Goal: Information Seeking & Learning: Learn about a topic

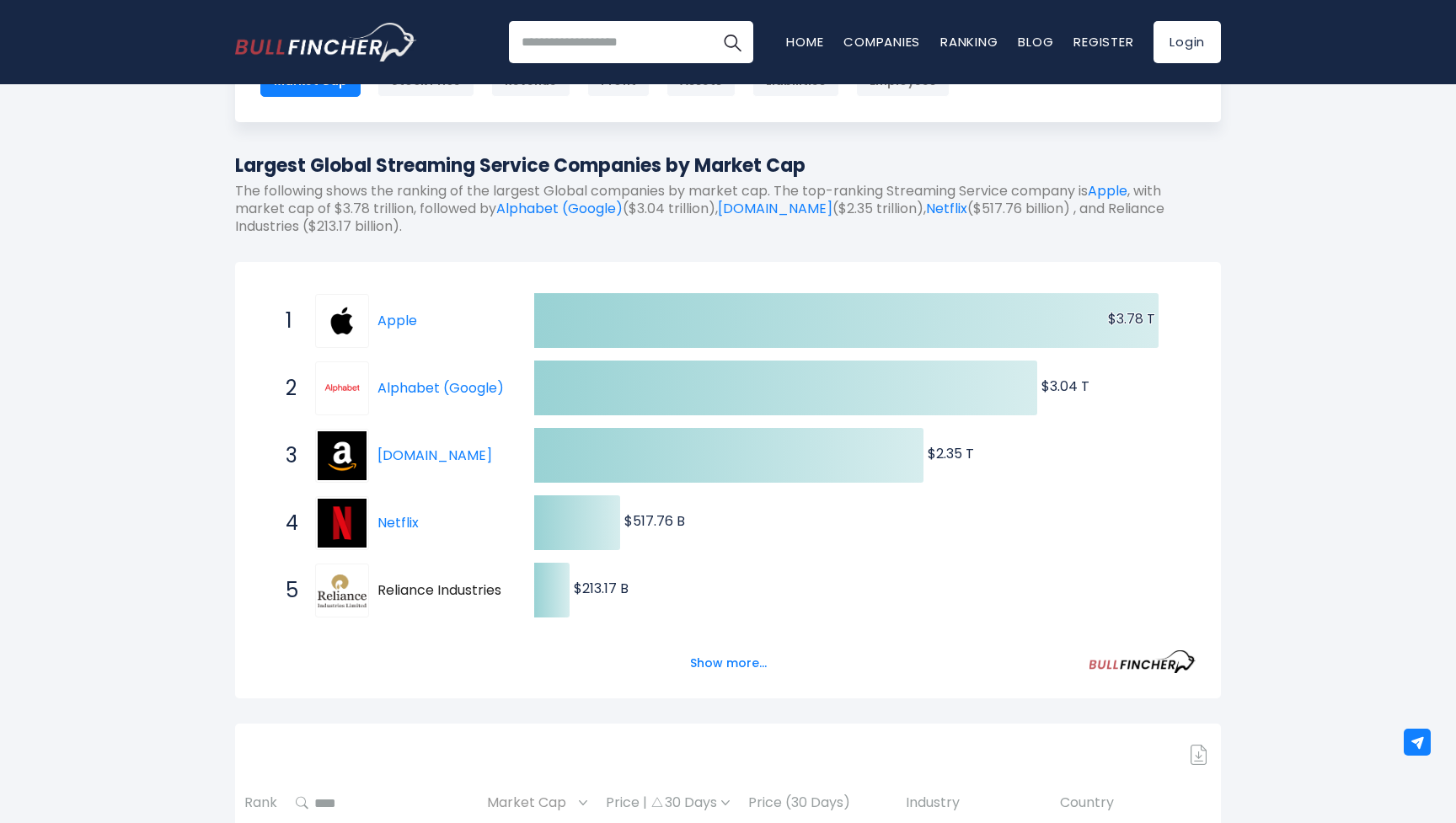
scroll to position [136, 0]
click at [735, 664] on button "Show more..." at bounding box center [728, 663] width 97 height 27
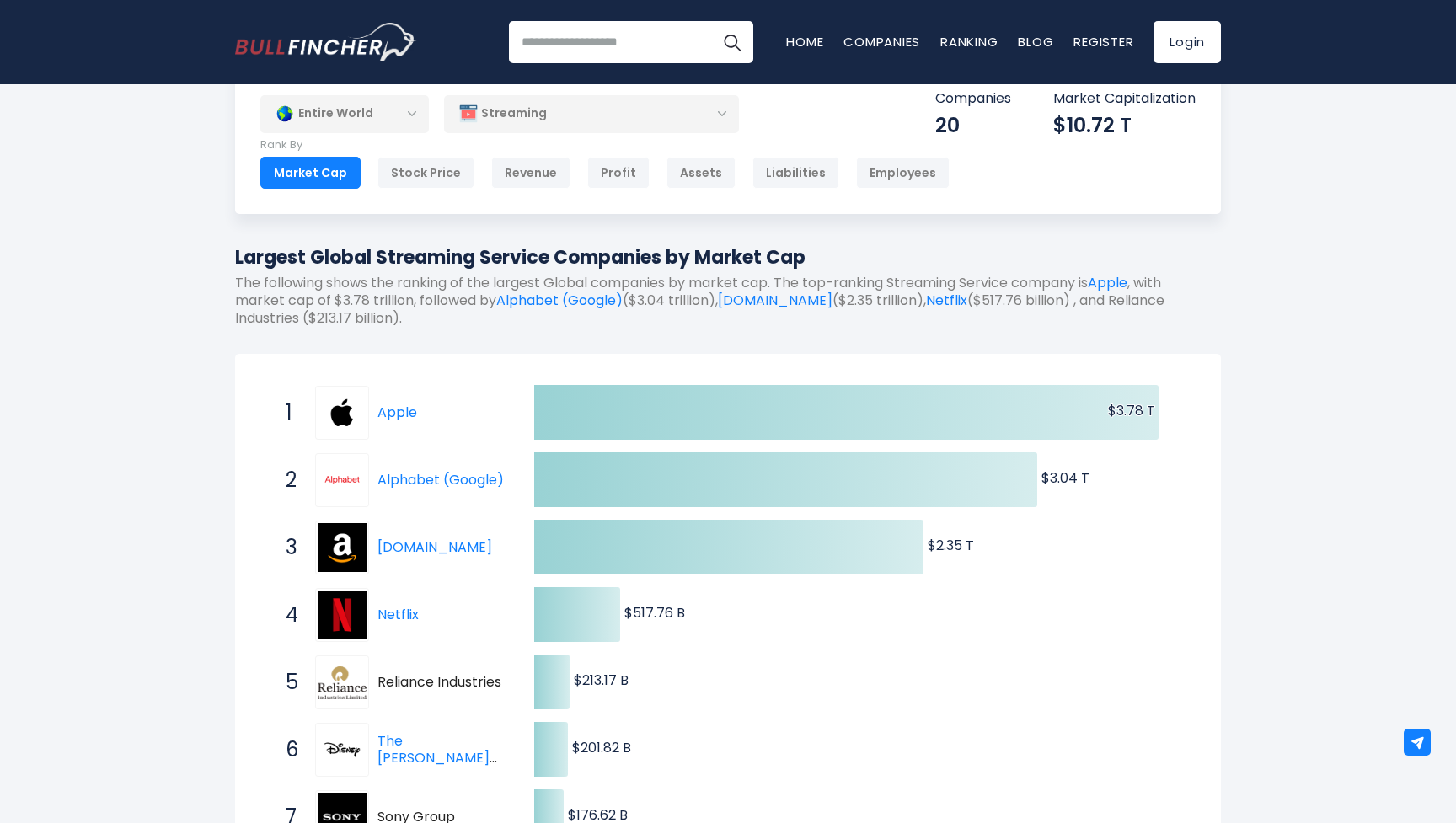
scroll to position [47, 0]
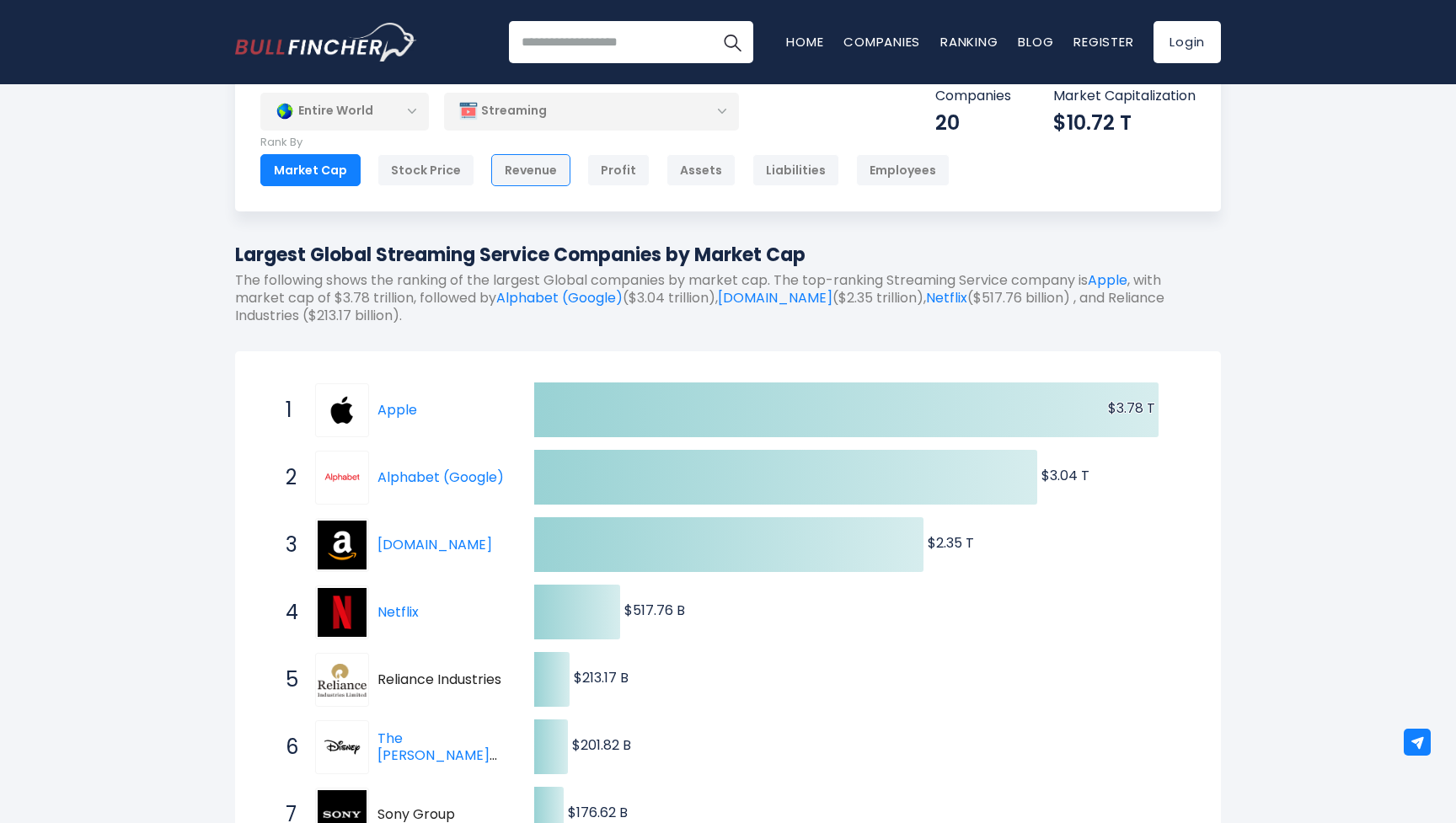
click at [522, 172] on div "Revenue" at bounding box center [530, 170] width 80 height 32
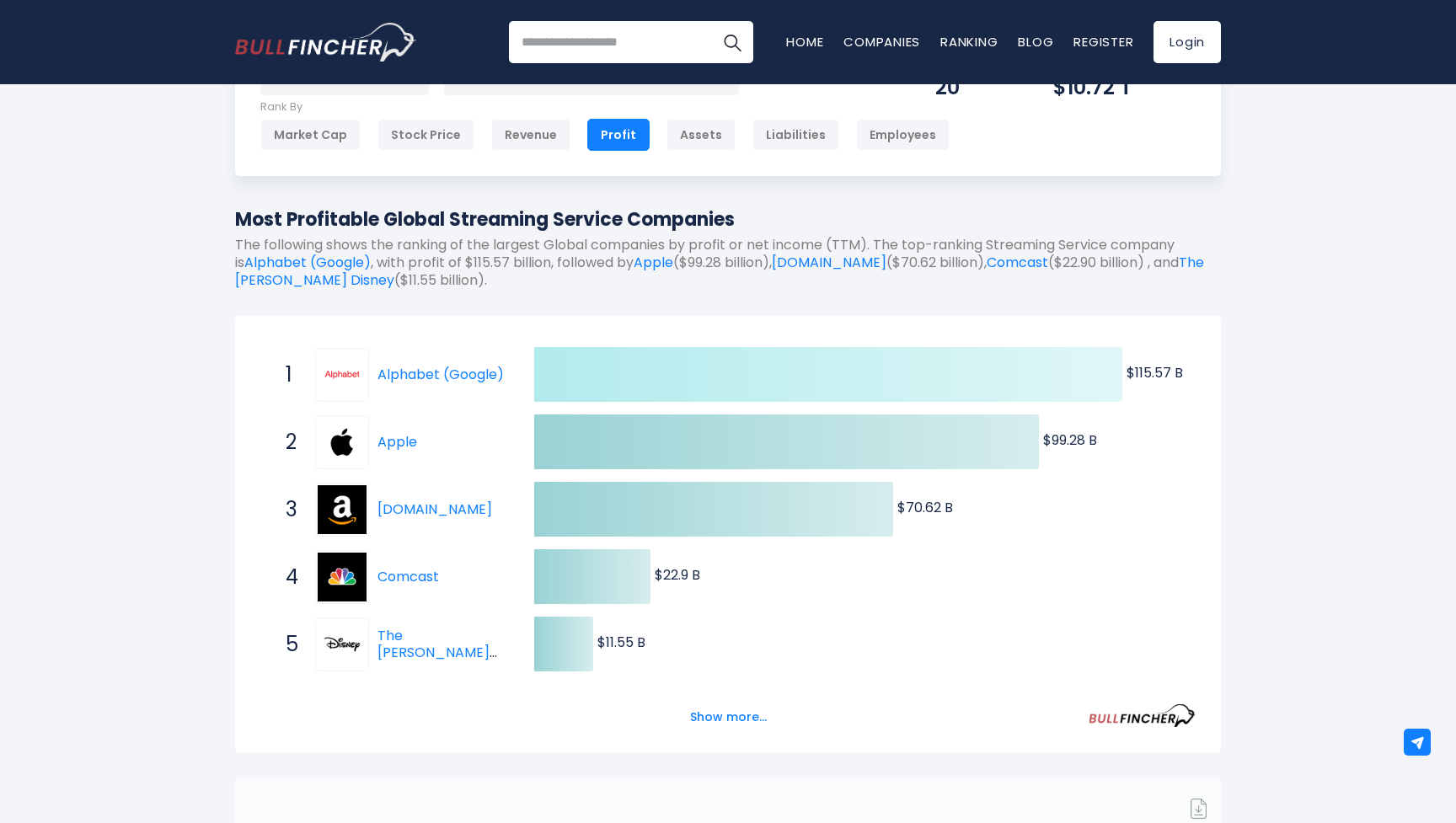
scroll to position [95, 0]
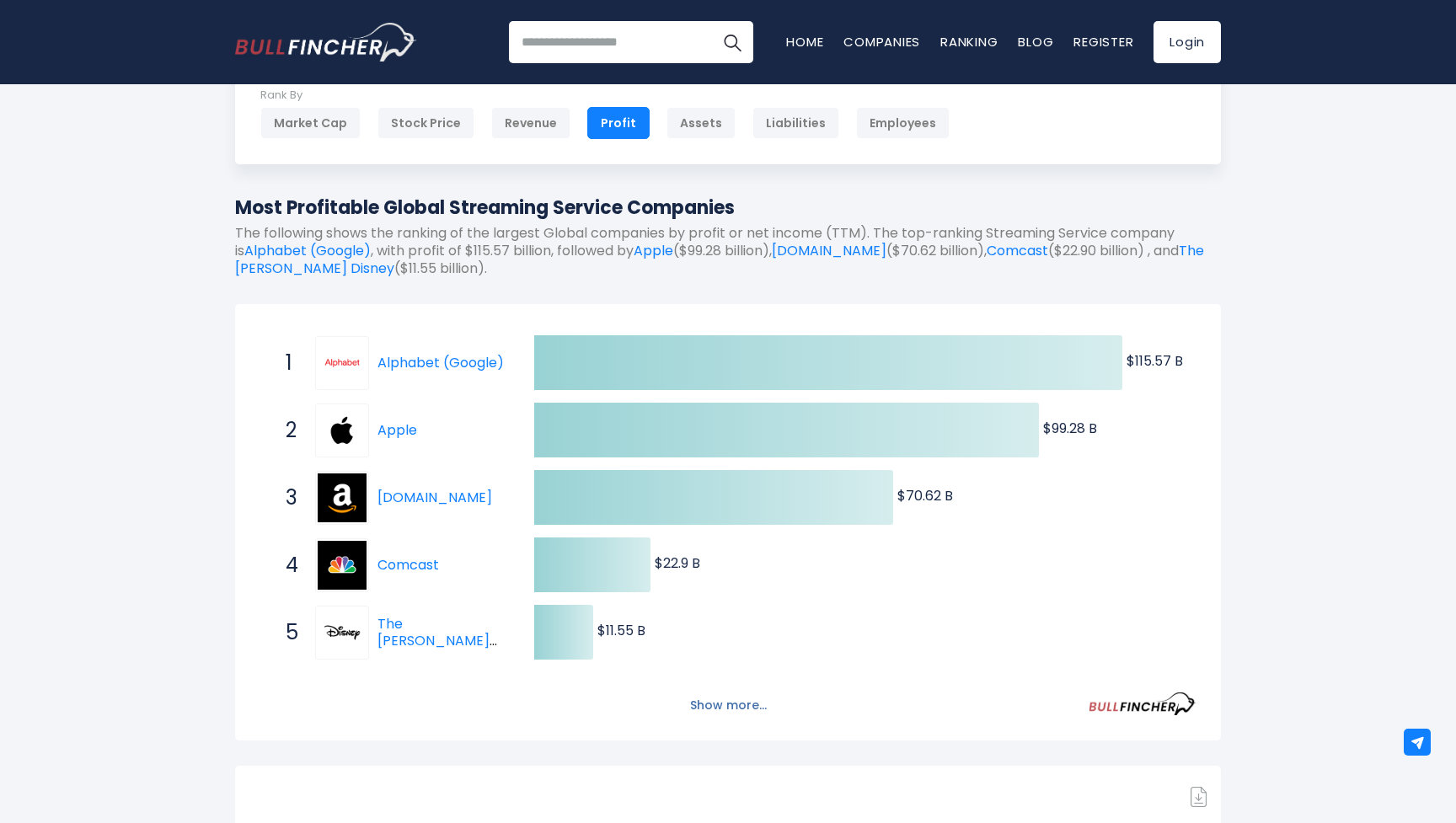
click at [714, 704] on button "Show more..." at bounding box center [728, 705] width 97 height 27
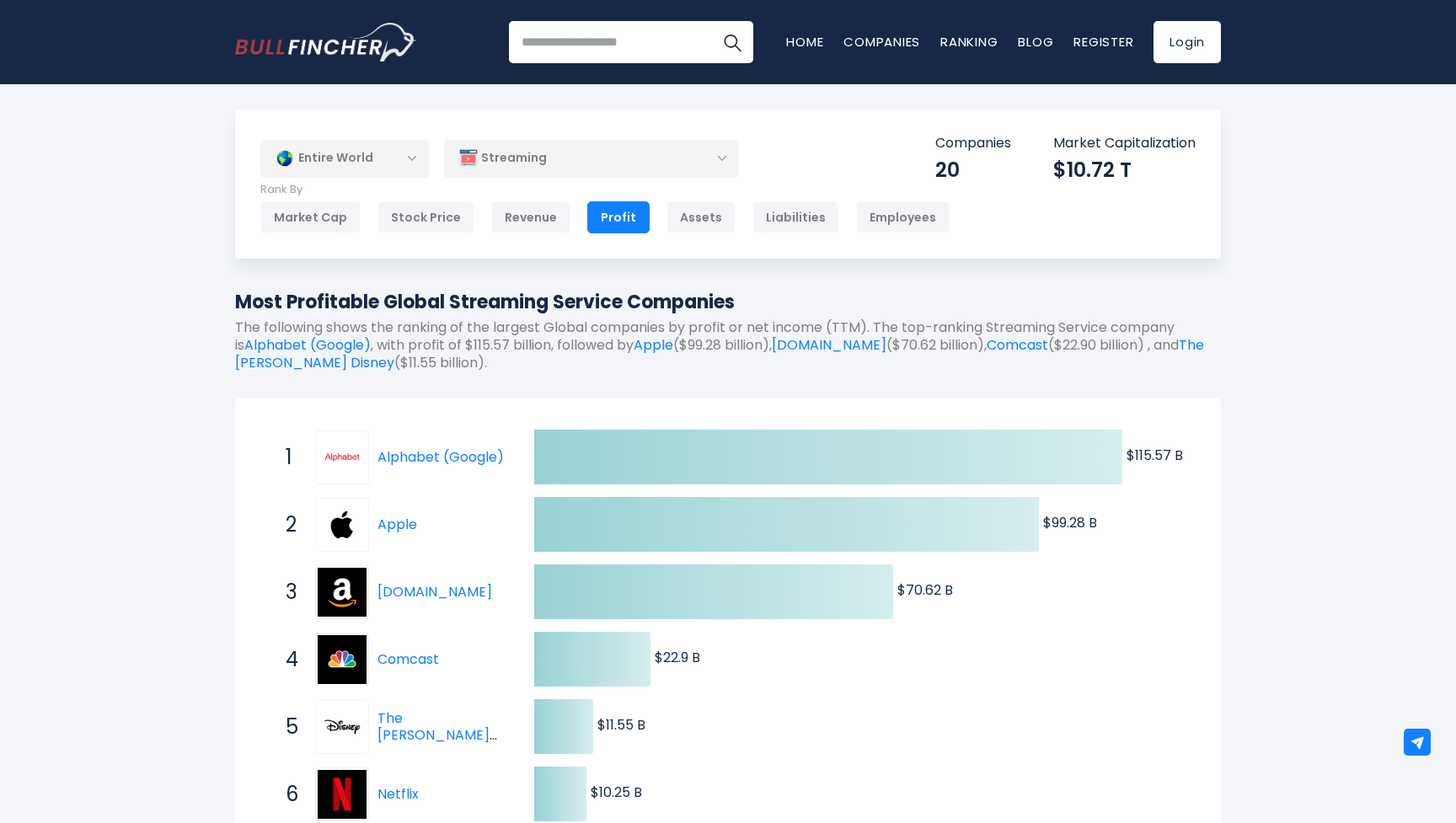
scroll to position [0, 0]
click at [340, 224] on div "Market Cap" at bounding box center [311, 218] width 100 height 32
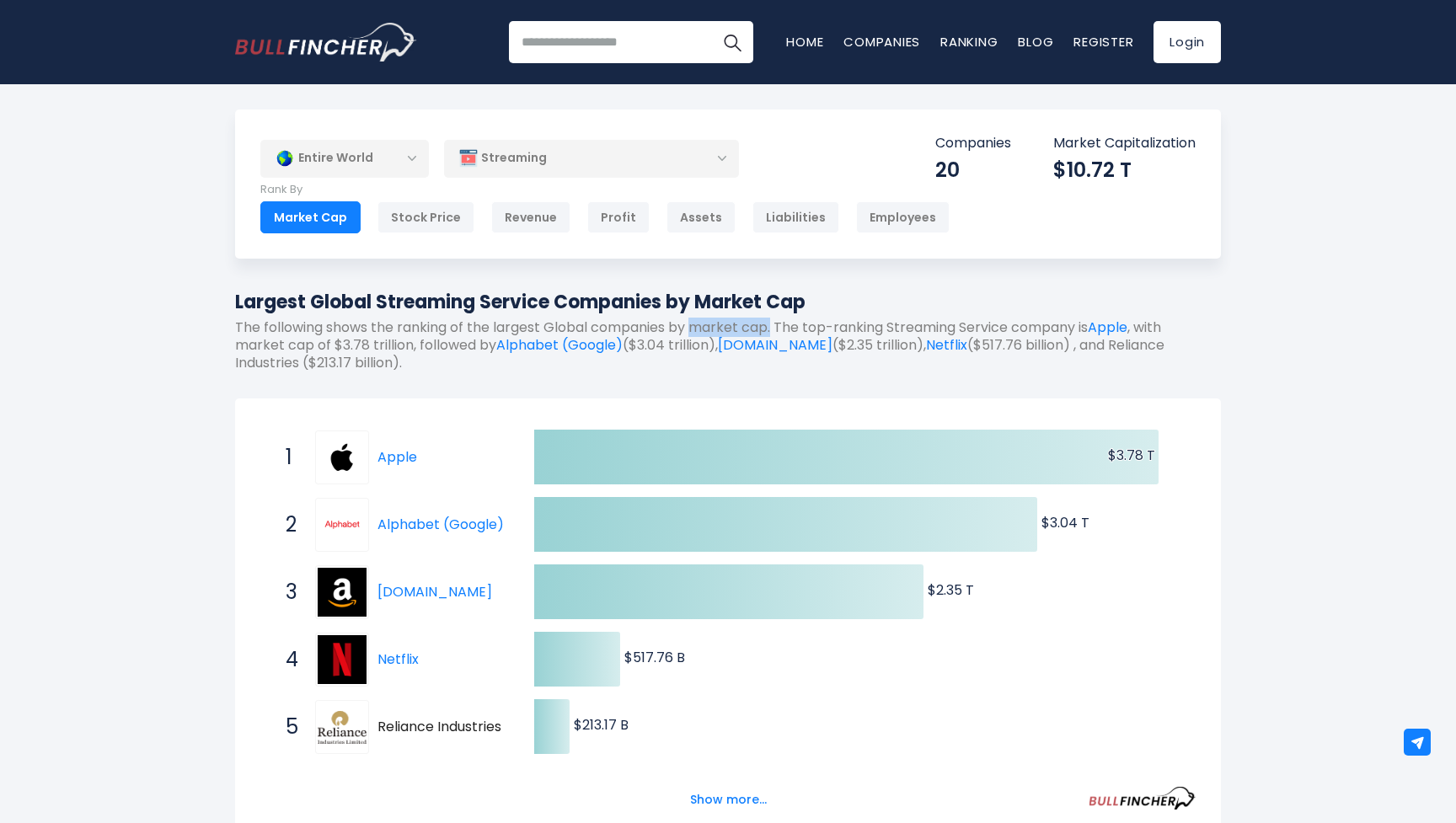
drag, startPoint x: 692, startPoint y: 324, endPoint x: 769, endPoint y: 321, distance: 77.1
click at [772, 325] on p "The following shows the ranking of the largest Global companies by market cap. …" at bounding box center [728, 345] width 986 height 52
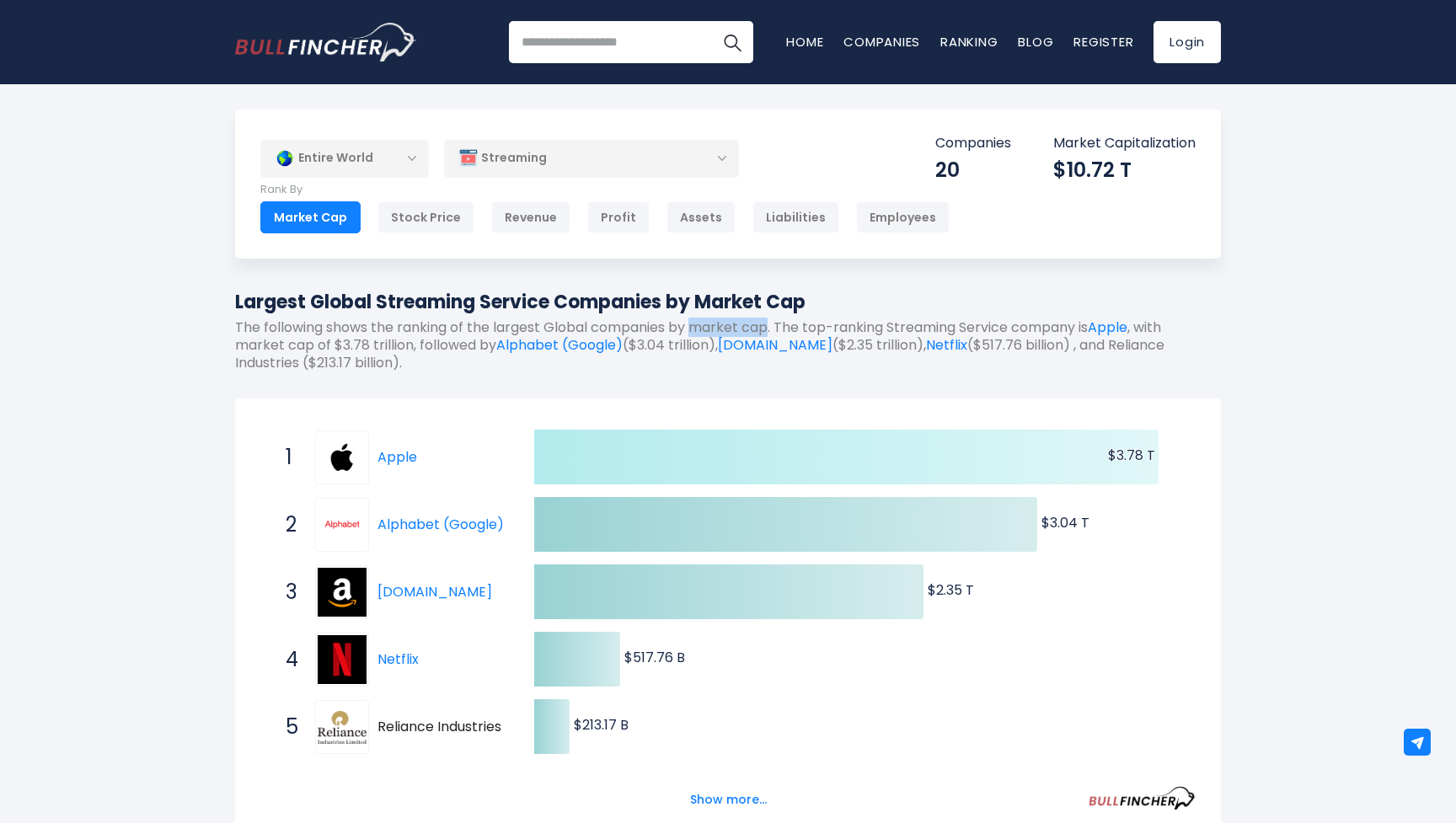
click at [685, 463] on icon at bounding box center [846, 457] width 624 height 55
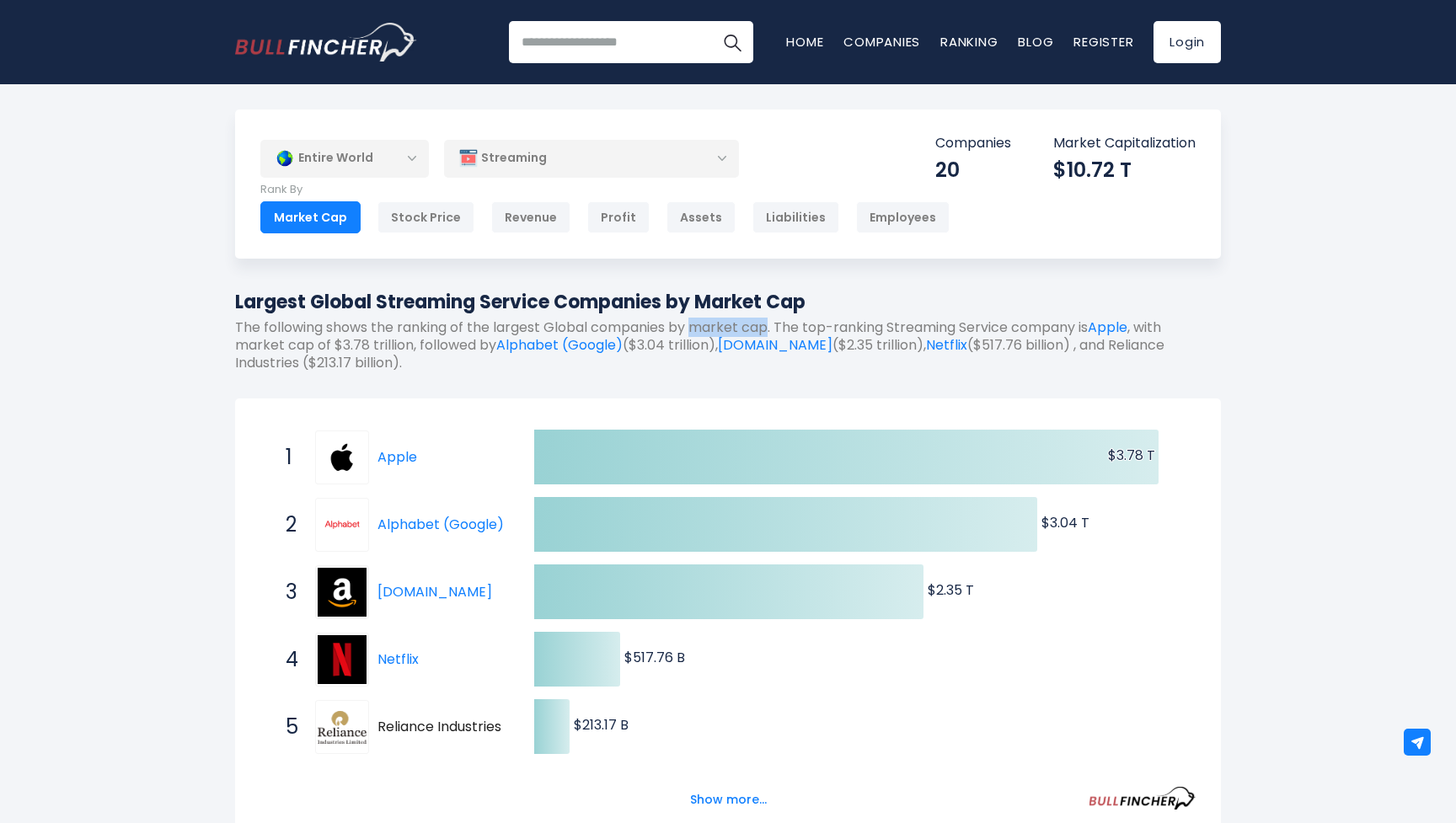
click at [735, 329] on p "The following shows the ranking of the largest Global companies by market cap. …" at bounding box center [728, 345] width 986 height 52
drag, startPoint x: 771, startPoint y: 324, endPoint x: 696, endPoint y: 325, distance: 75.0
click at [696, 325] on p "The following shows the ranking of the largest Global companies by market cap. …" at bounding box center [728, 345] width 986 height 52
click at [773, 372] on div "Largest Global Streaming Service Companies by Market Cap The following shows th…" at bounding box center [728, 336] width 986 height 97
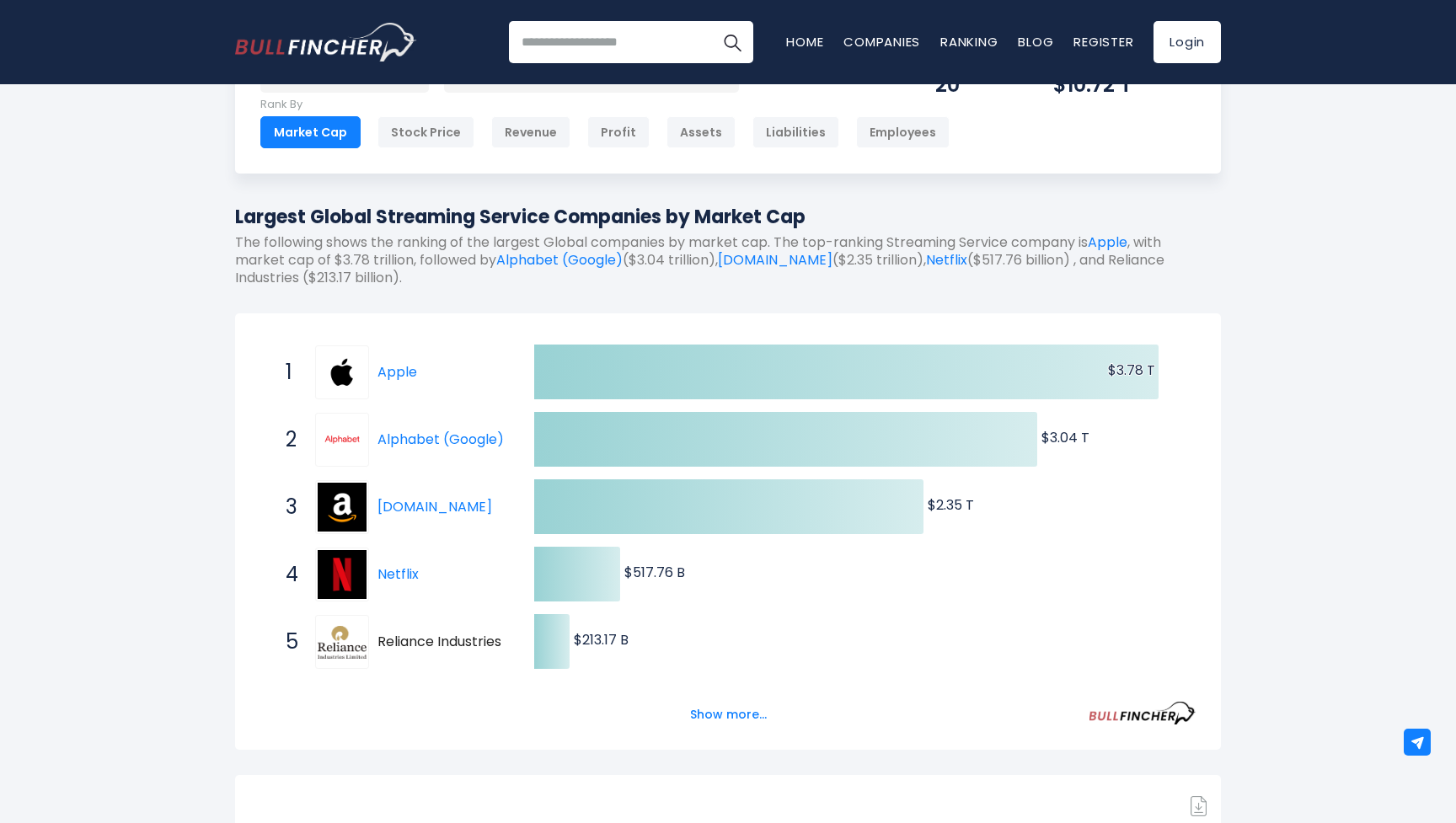
scroll to position [87, 0]
